Goal: Task Accomplishment & Management: Manage account settings

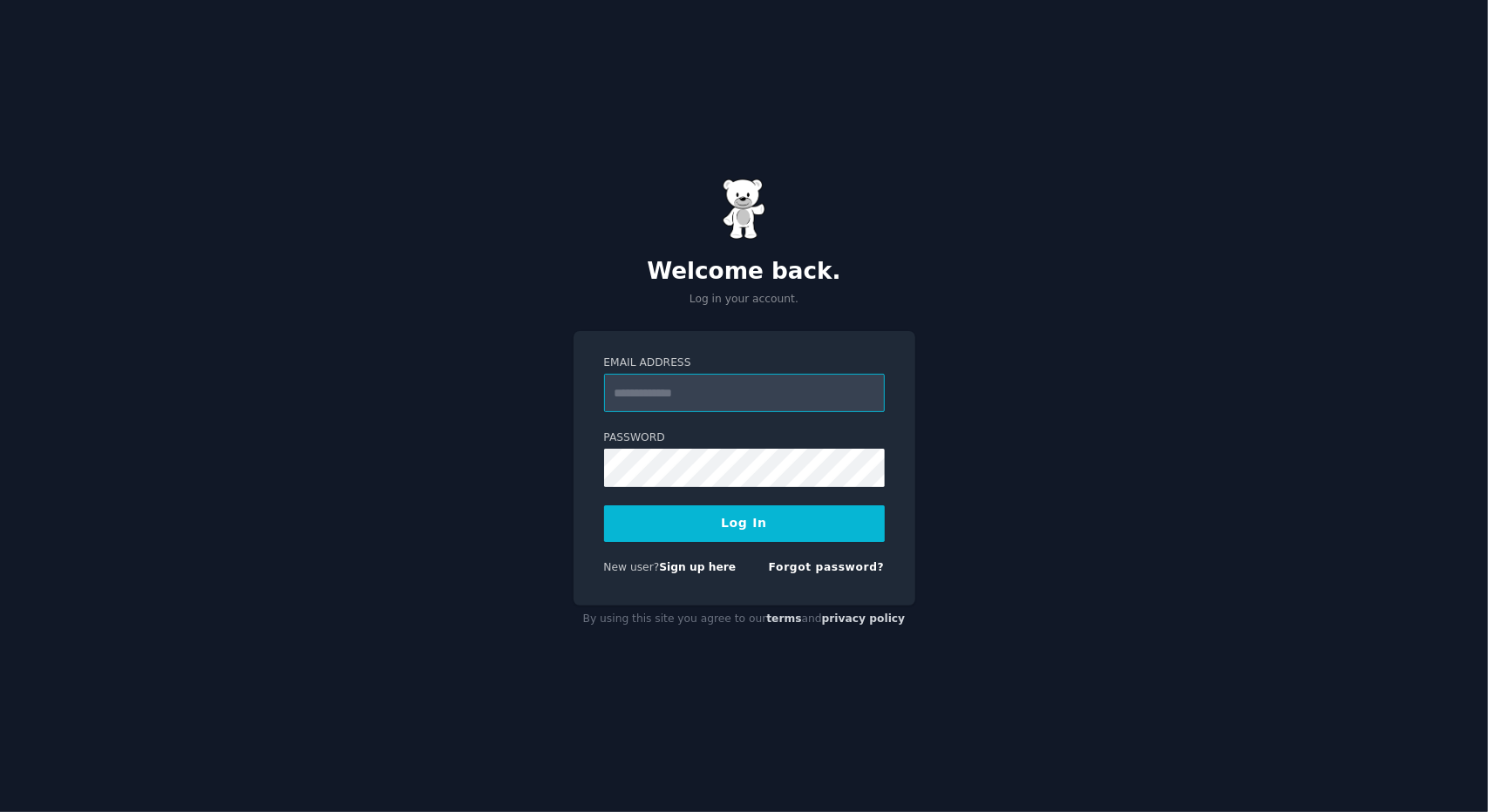
click at [725, 389] on input "Email Address" at bounding box center [744, 393] width 281 height 38
type input "**********"
click at [778, 532] on button "Log In" at bounding box center [744, 523] width 281 height 37
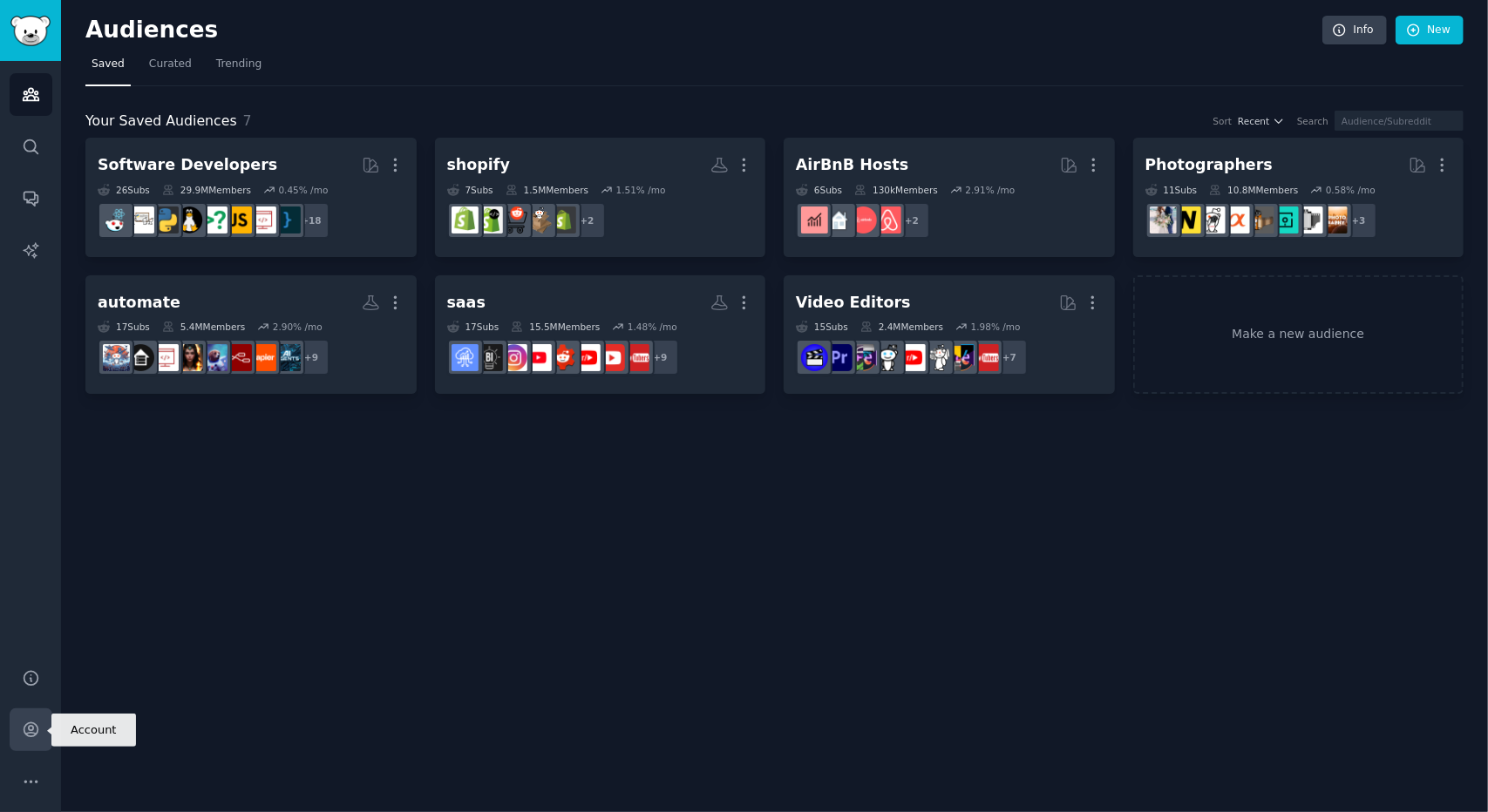
click at [30, 728] on icon "Sidebar" at bounding box center [30, 730] width 18 height 18
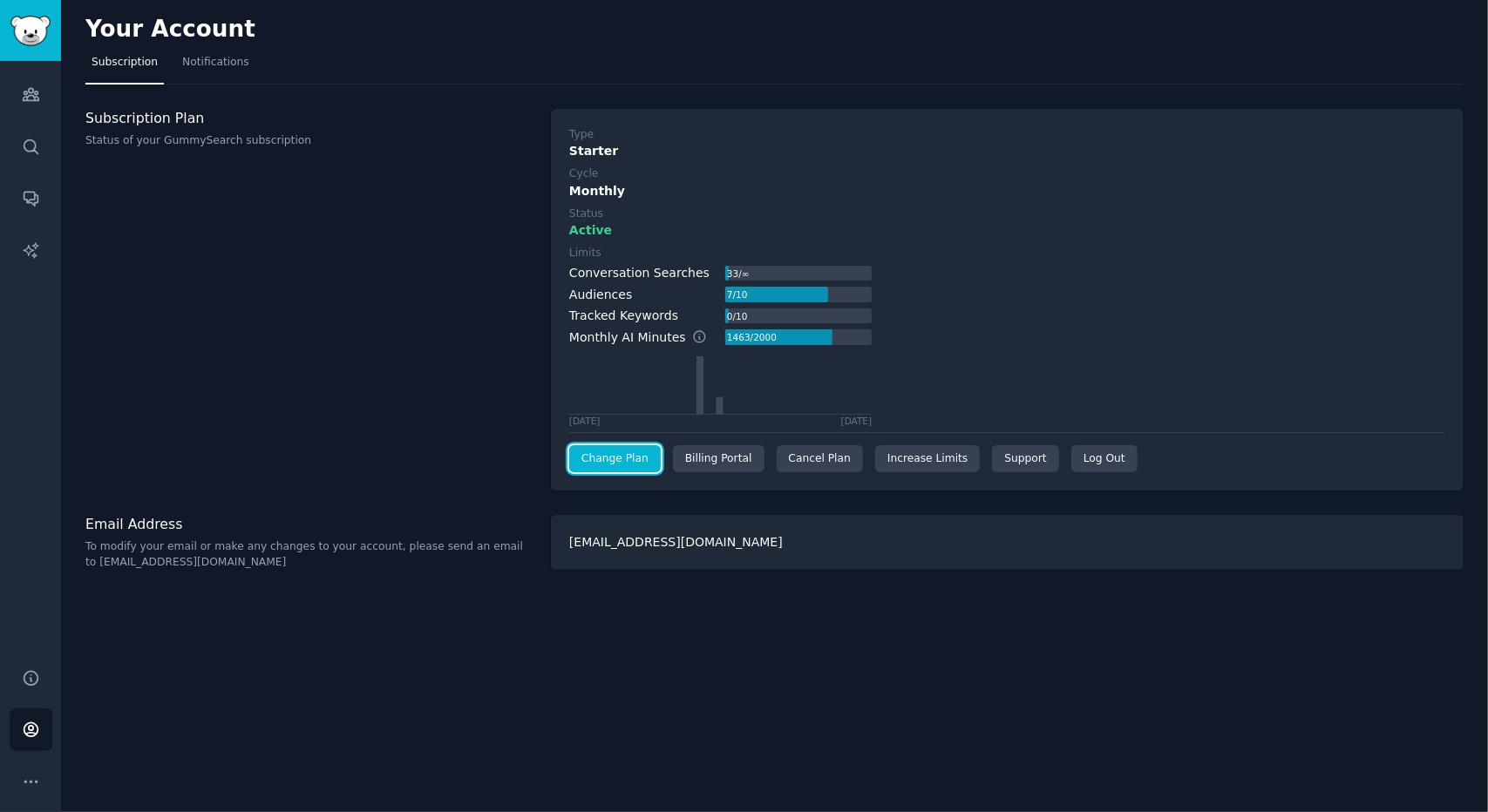
click at [646, 457] on link "Change Plan" at bounding box center [615, 459] width 91 height 28
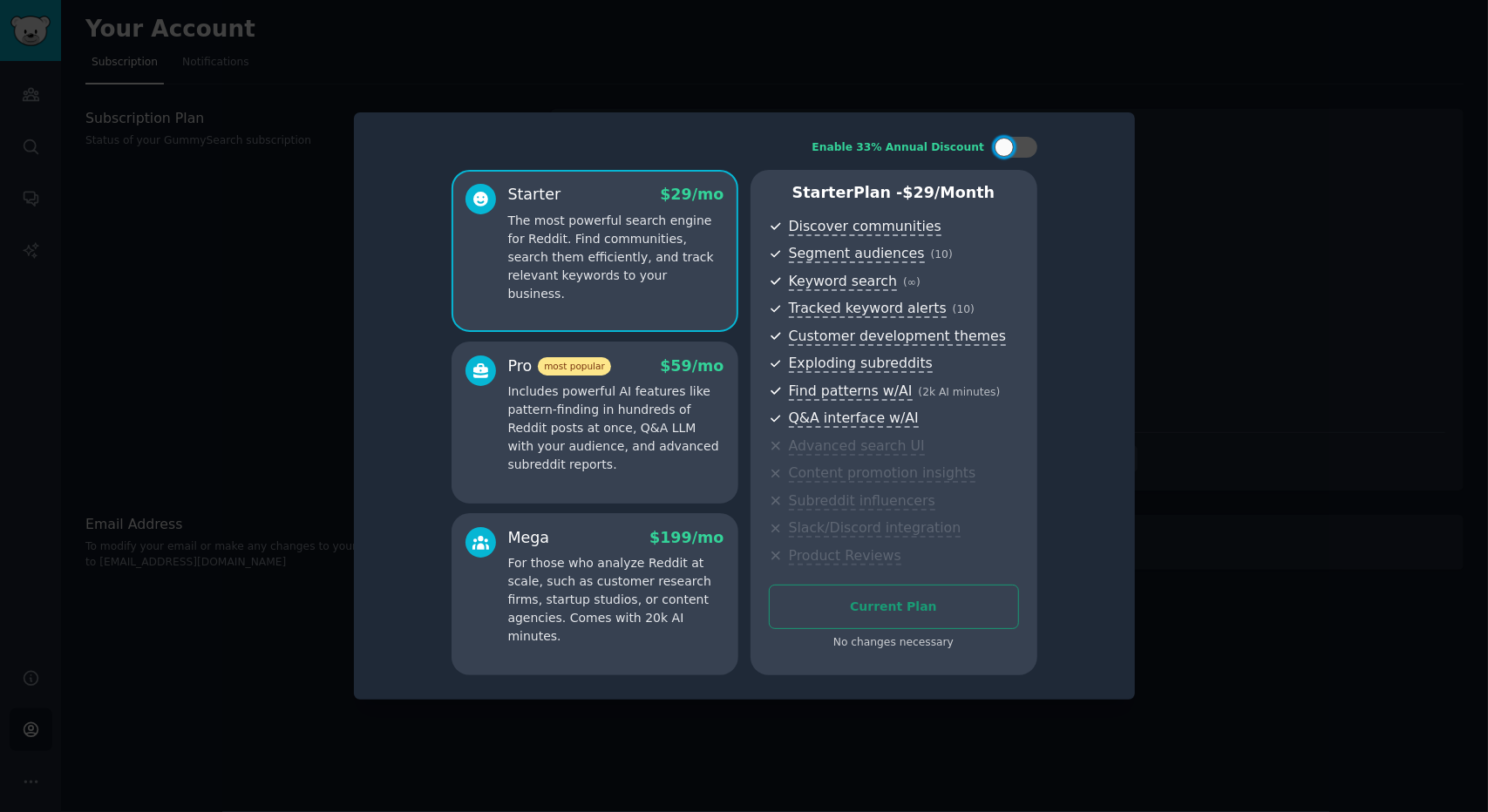
click at [707, 461] on p "Includes powerful AI features like pattern-finding in hundreds of Reddit posts …" at bounding box center [616, 428] width 217 height 91
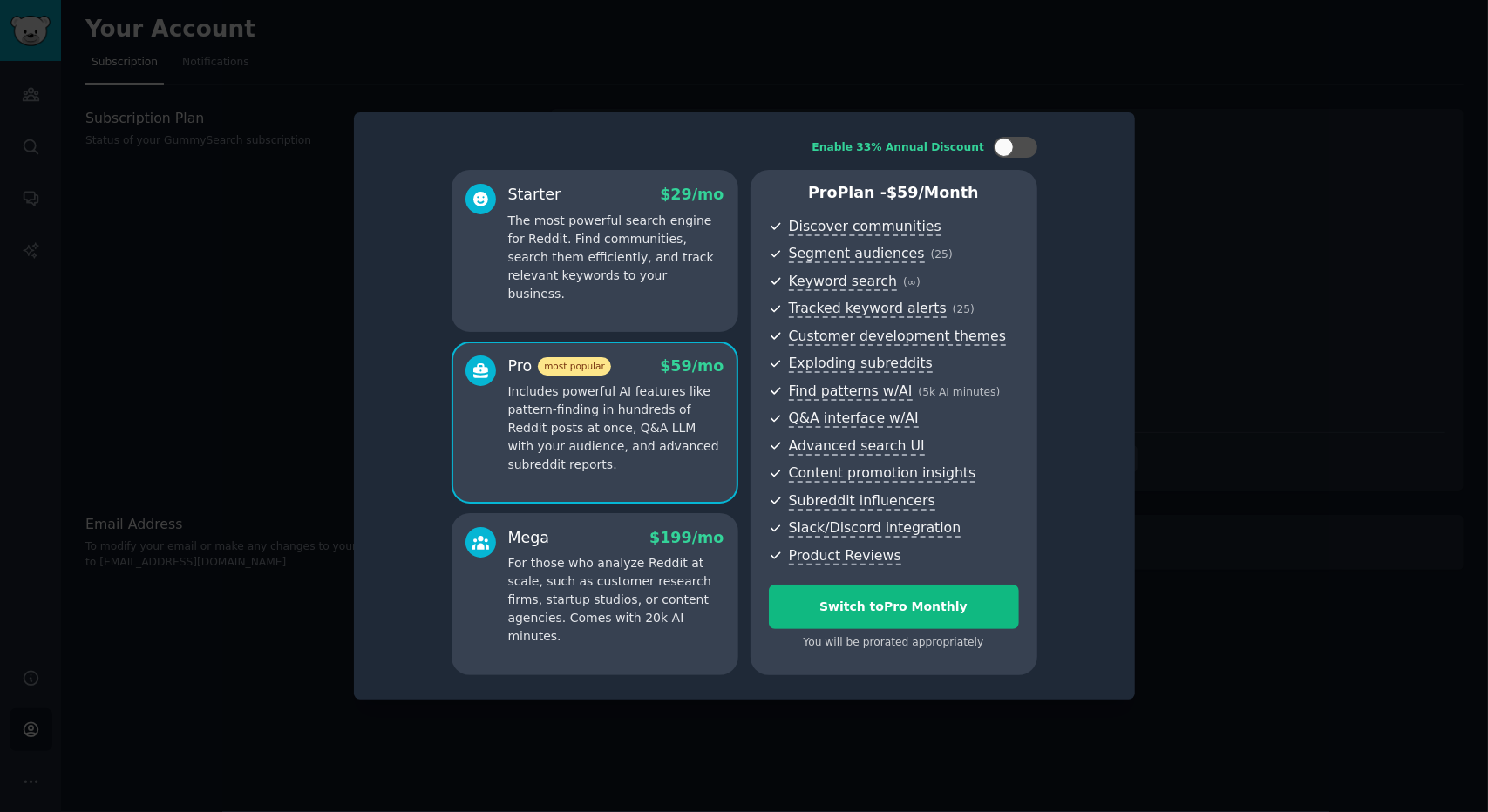
click at [680, 545] on span "$ 199 /mo" at bounding box center [686, 537] width 74 height 17
click at [1203, 388] on div at bounding box center [744, 406] width 1488 height 812
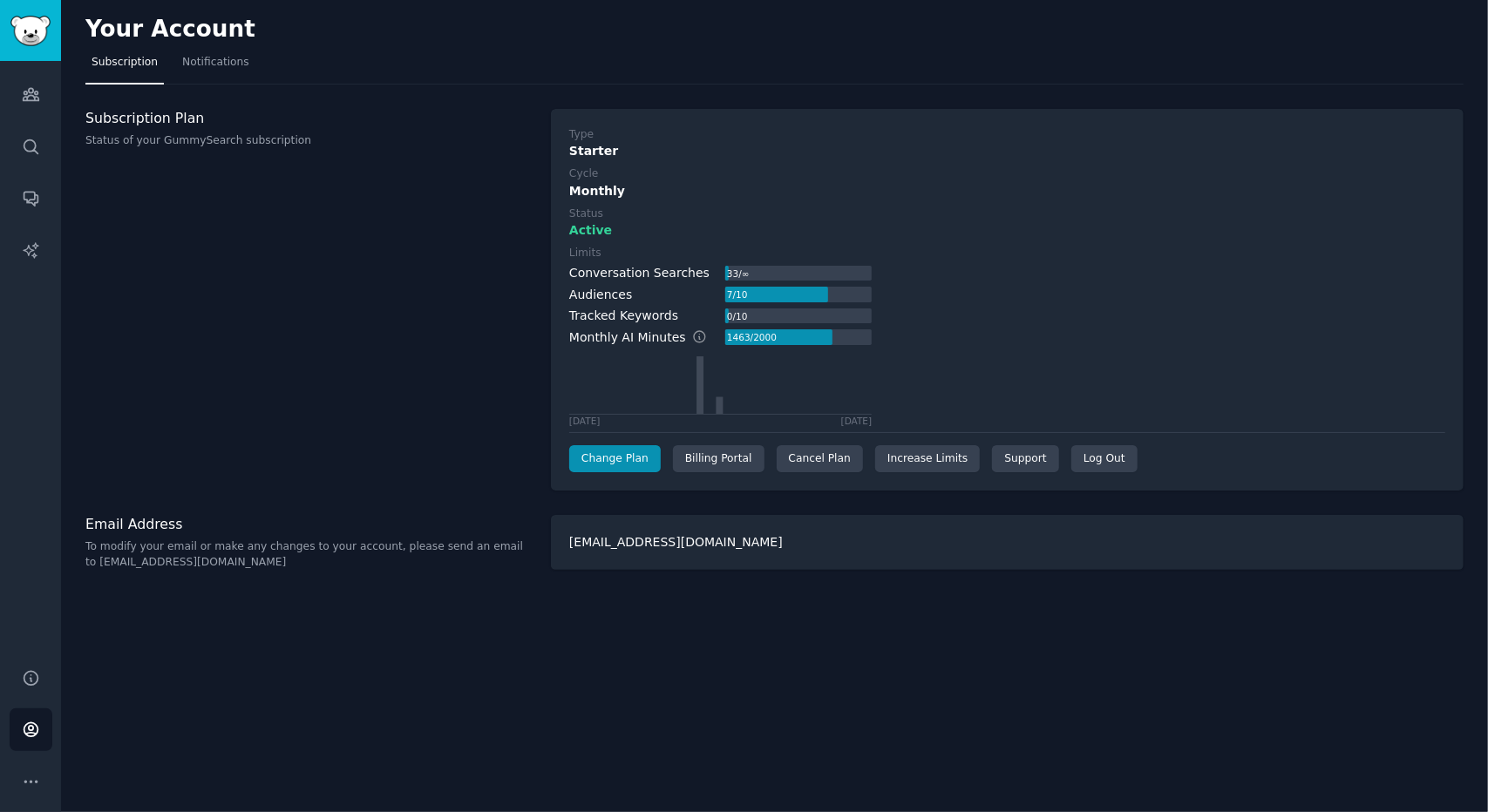
click at [821, 443] on div "Type Starter Cycle Monthly Status Active Limits Conversation Searches 33 / ∞ Au…" at bounding box center [1007, 300] width 876 height 346
click at [818, 457] on div "Cancel Plan" at bounding box center [820, 459] width 86 height 28
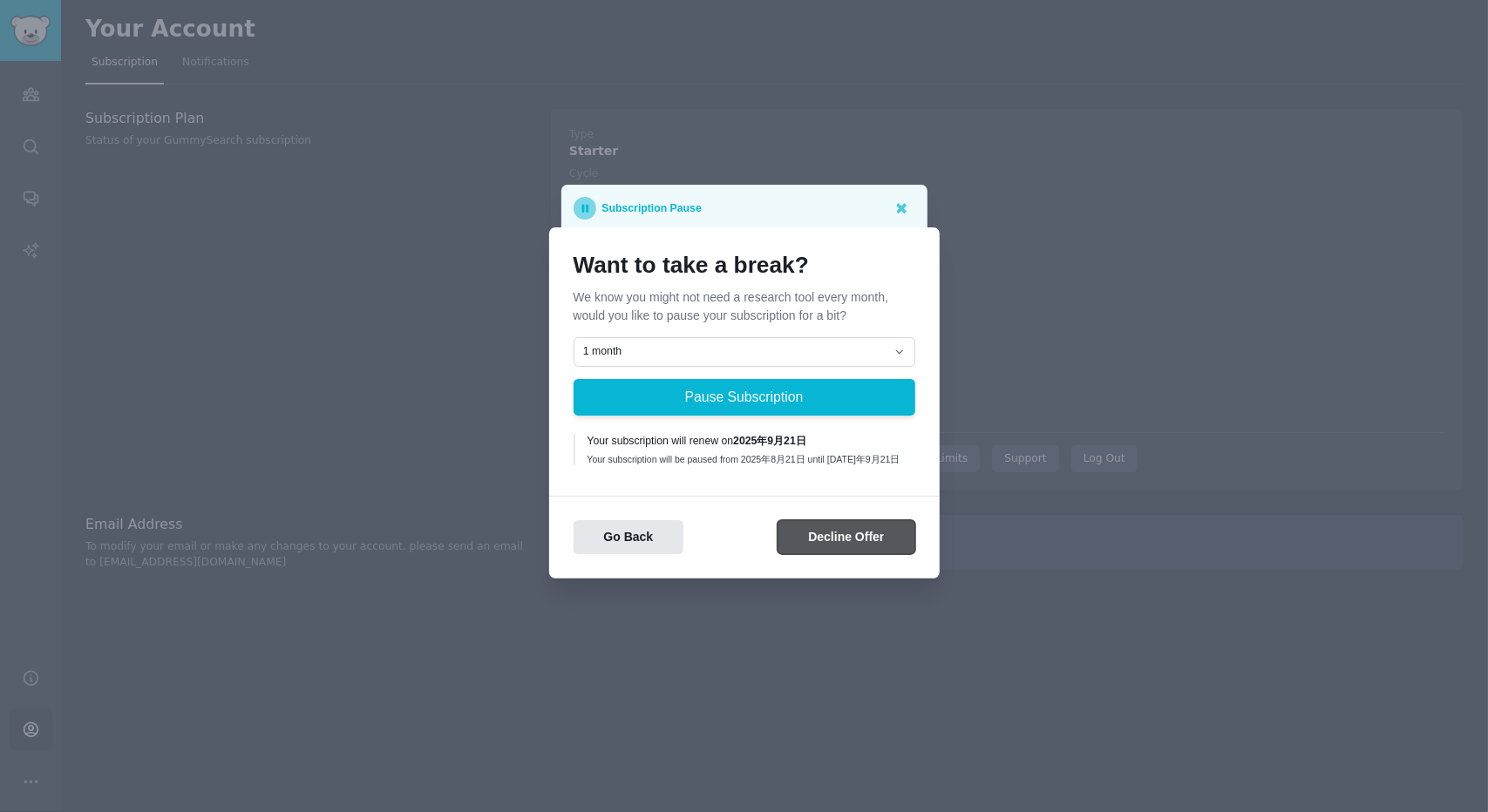
click at [824, 532] on button "Decline Offer" at bounding box center [846, 537] width 137 height 34
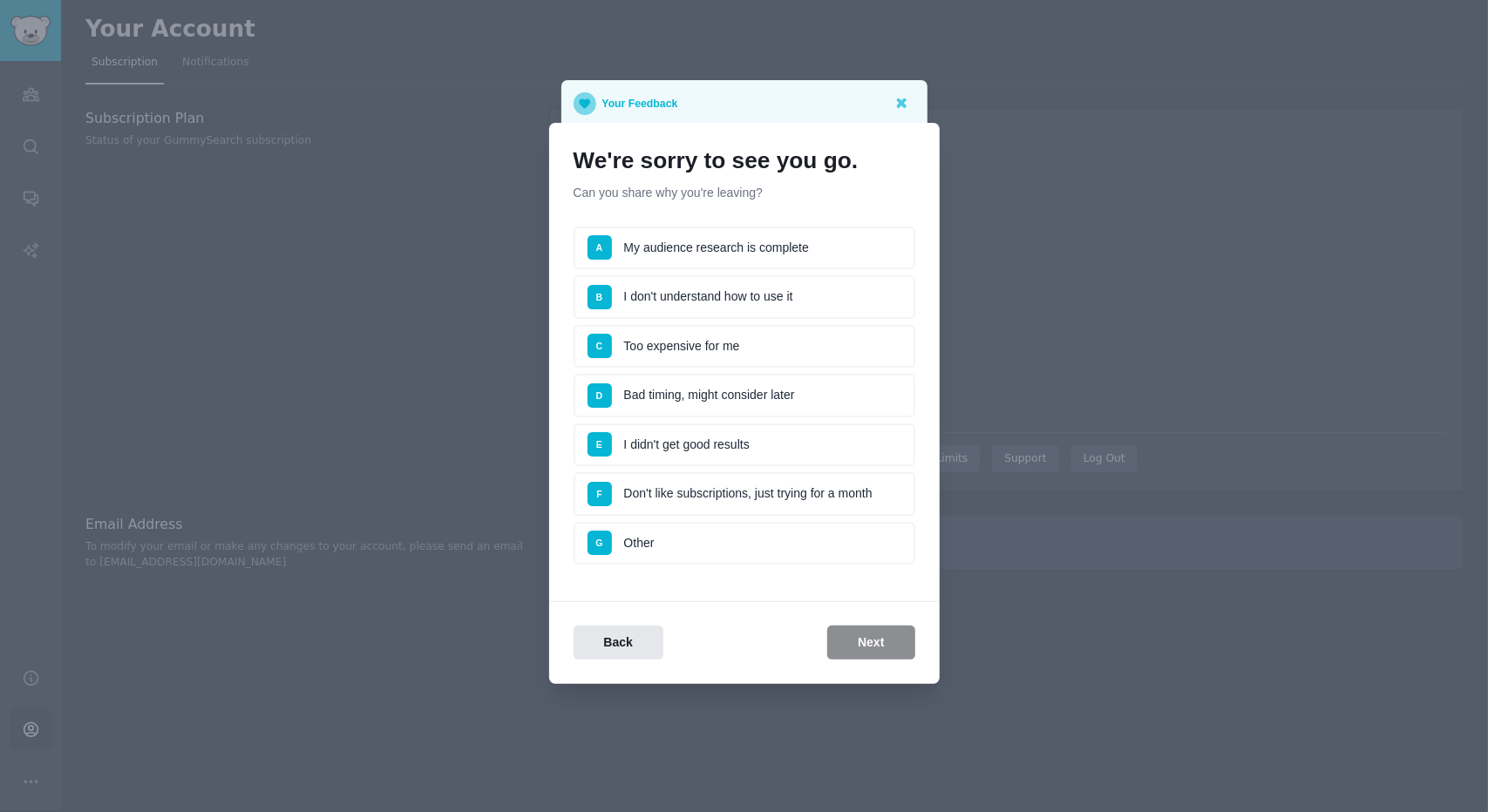
click at [788, 266] on li "A My audience research is complete" at bounding box center [744, 248] width 342 height 44
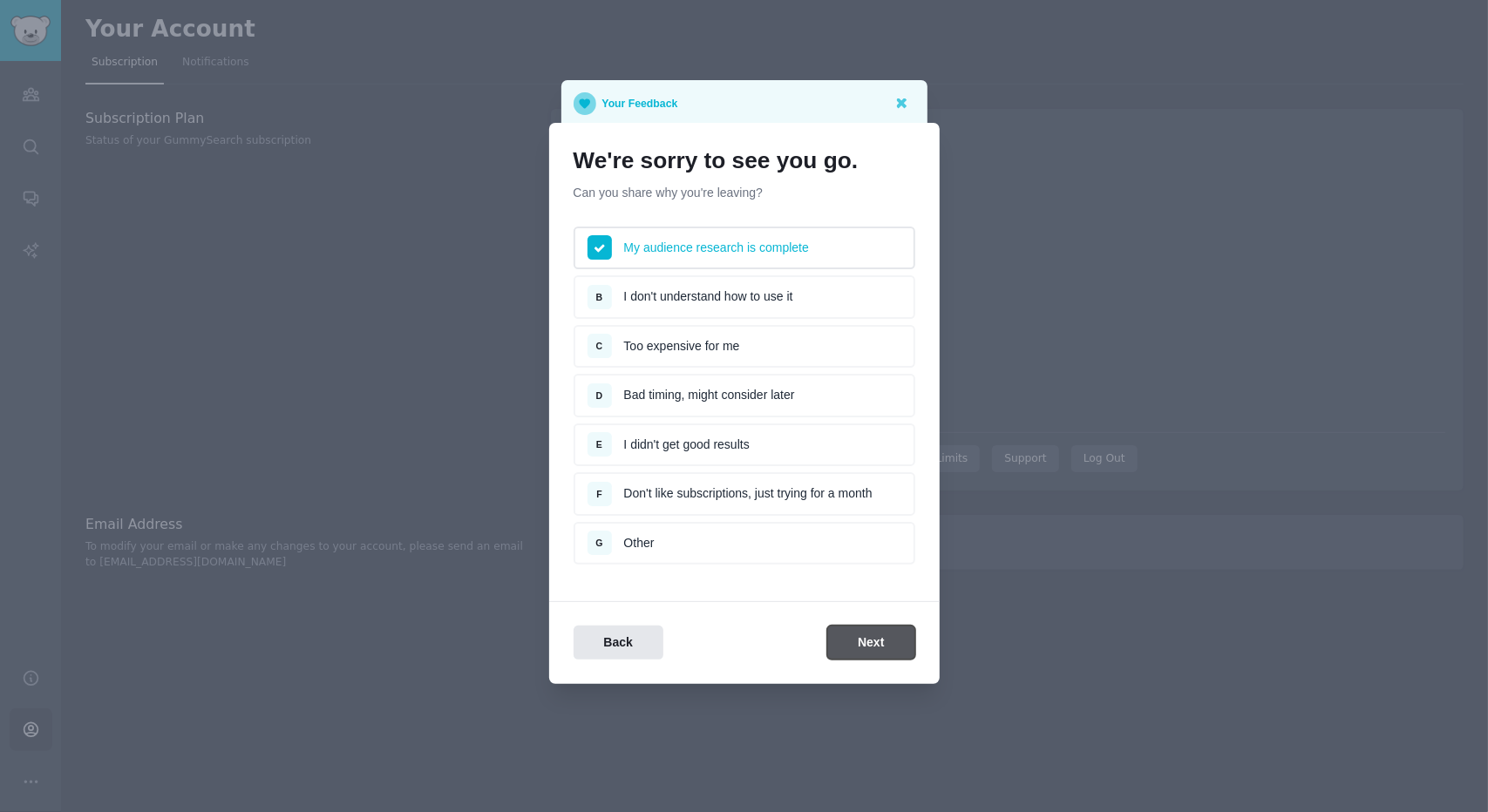
click at [861, 633] on button "Next" at bounding box center [871, 643] width 87 height 34
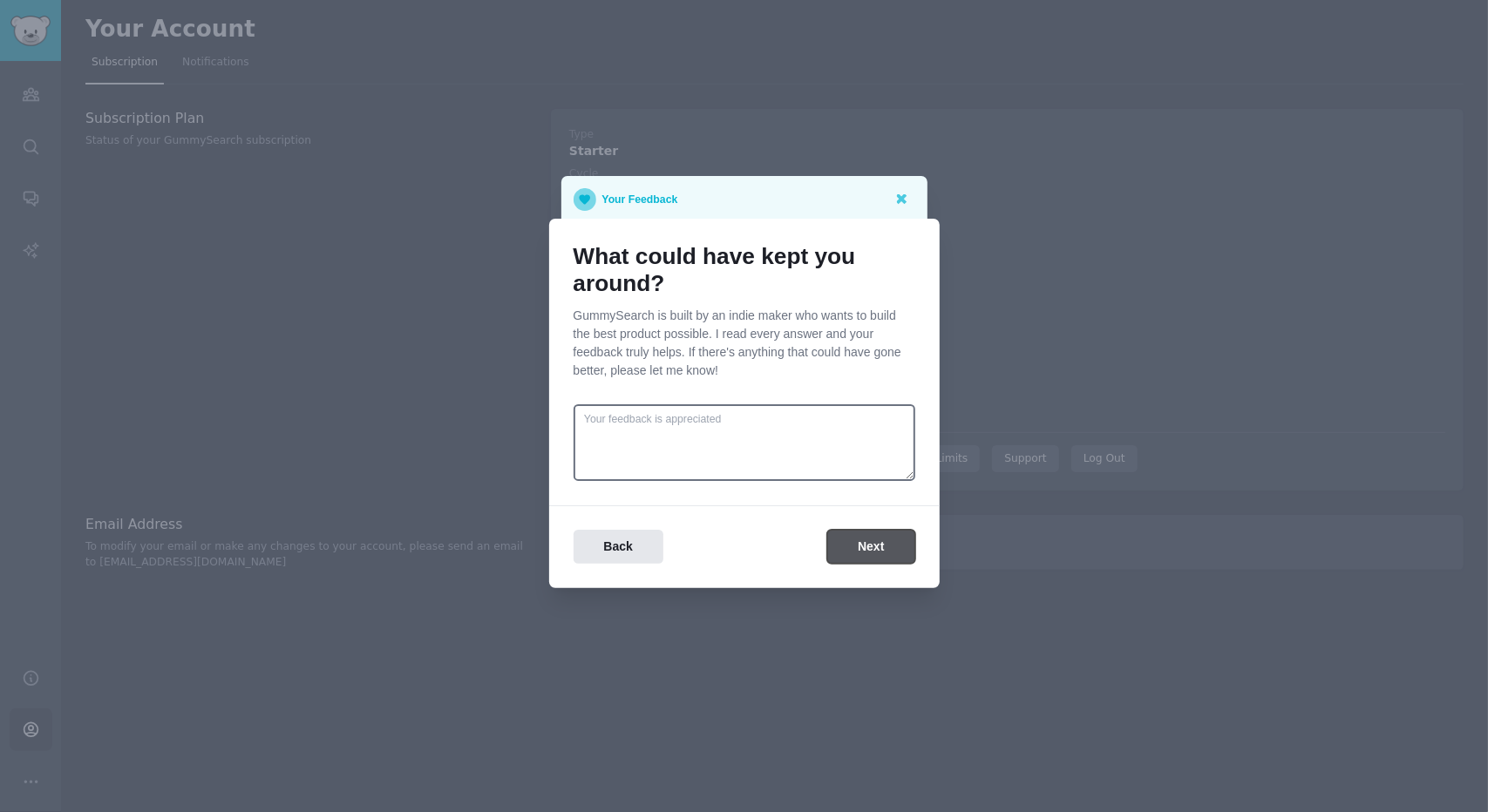
click at [883, 543] on button "Next" at bounding box center [871, 546] width 87 height 34
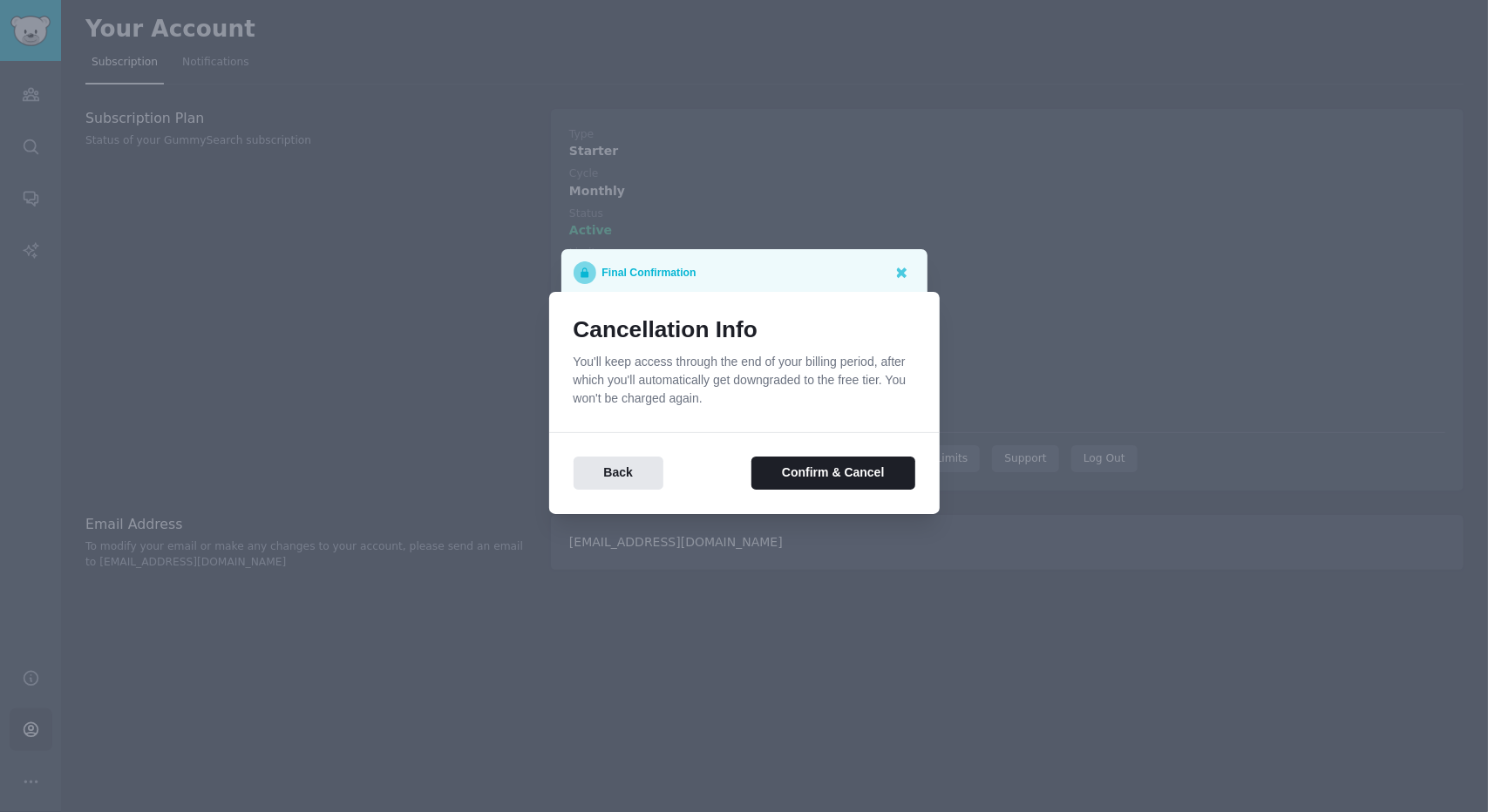
click at [847, 449] on div "Back Confirm & Cancel" at bounding box center [744, 461] width 390 height 58
click at [847, 457] on button "Confirm & Cancel" at bounding box center [833, 474] width 163 height 34
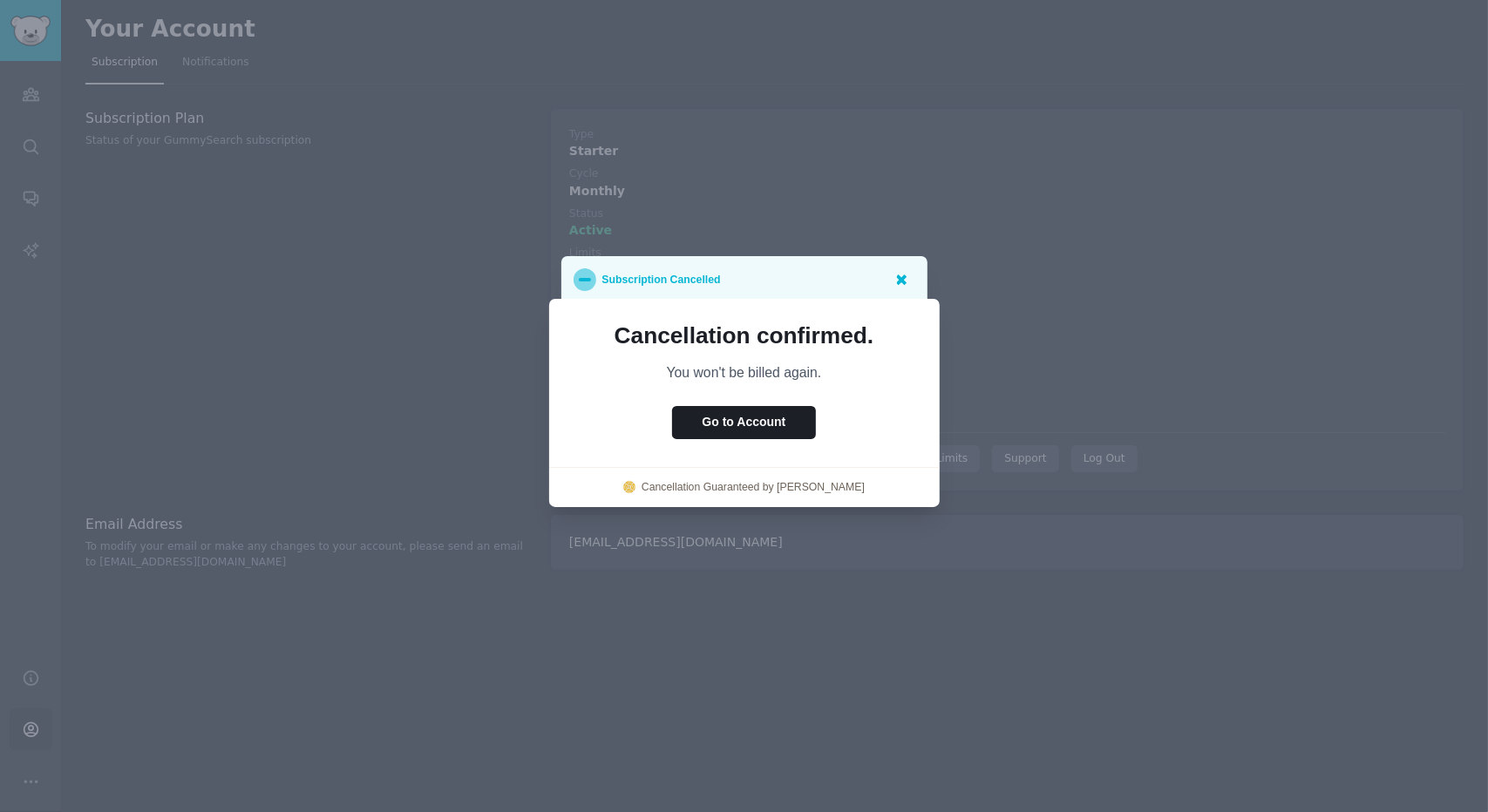
click at [899, 280] on icon at bounding box center [903, 280] width 11 height 11
